Goal: Information Seeking & Learning: Learn about a topic

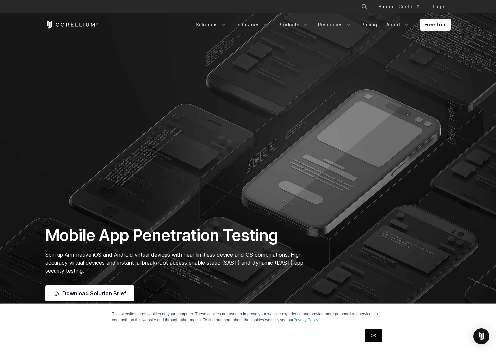
scroll to position [34, 0]
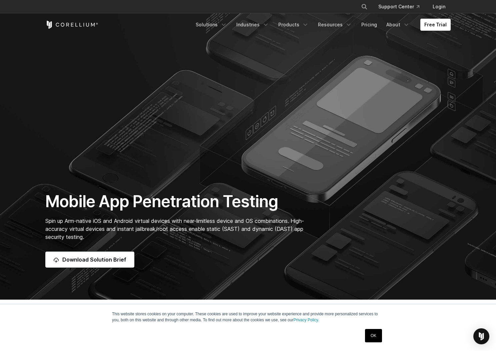
click at [425, 206] on div "Mobile App Penetration Testing Spin up Arm-native iOS and Android virtual devic…" at bounding box center [248, 229] width 419 height 76
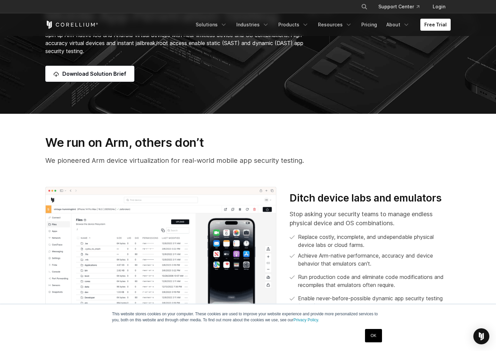
scroll to position [220, 0]
click at [332, 200] on h3 "Ditch device labs and emulators" at bounding box center [370, 197] width 161 height 13
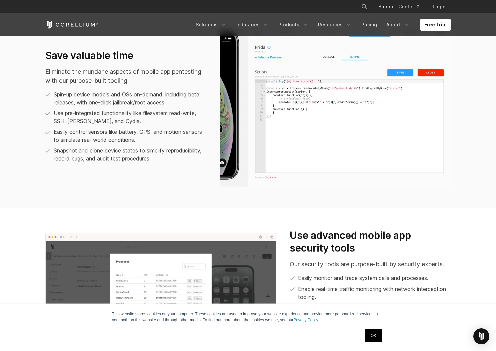
scroll to position [564, 0]
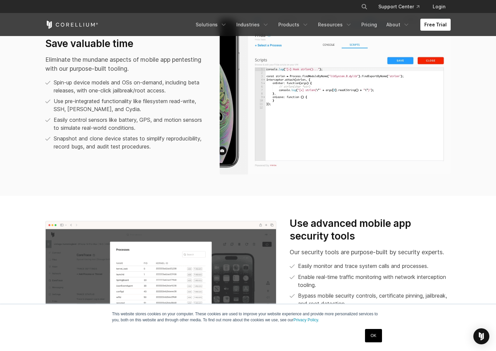
click at [292, 196] on section "Use advanced mobile app security tools Our security tools are purpose-built by …" at bounding box center [248, 288] width 496 height 184
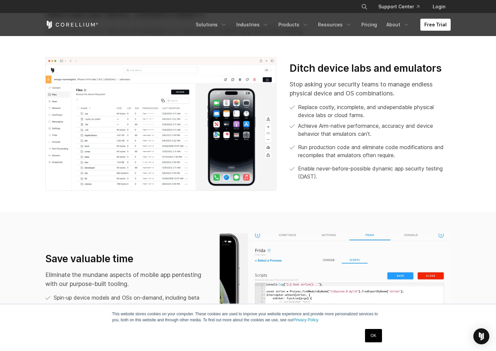
scroll to position [350, 0]
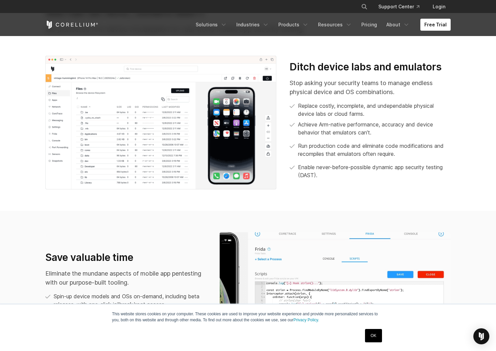
click at [352, 155] on p "Run production code and eliminate code modifications and recompiles that emulat…" at bounding box center [374, 150] width 153 height 16
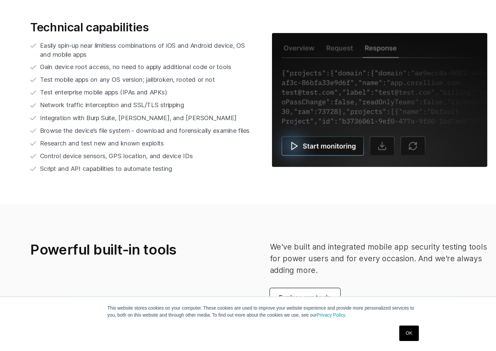
scroll to position [1420, 0]
click at [273, 173] on img at bounding box center [348, 133] width 187 height 116
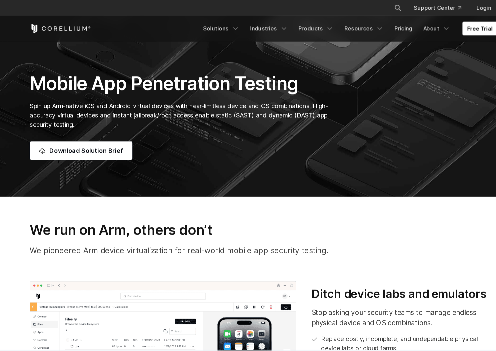
scroll to position [76, 0]
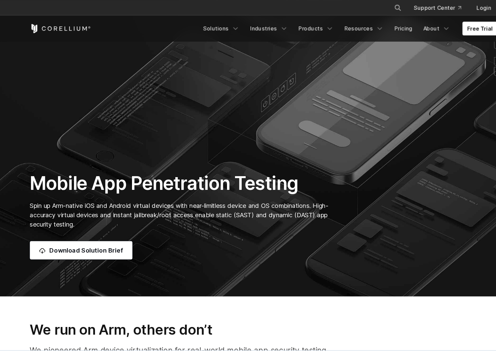
click at [220, 131] on section "Mobile App Penetration Testing Spin up Arm-native iOS and Android virtual devic…" at bounding box center [248, 90] width 496 height 333
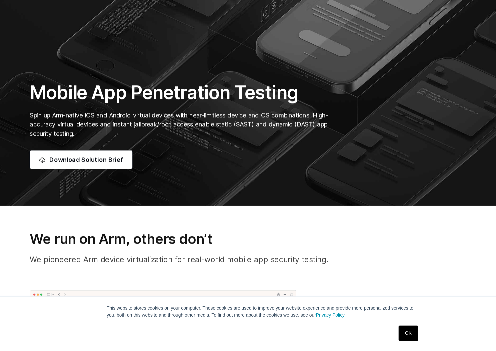
scroll to position [112, 0]
